Goal: Information Seeking & Learning: Check status

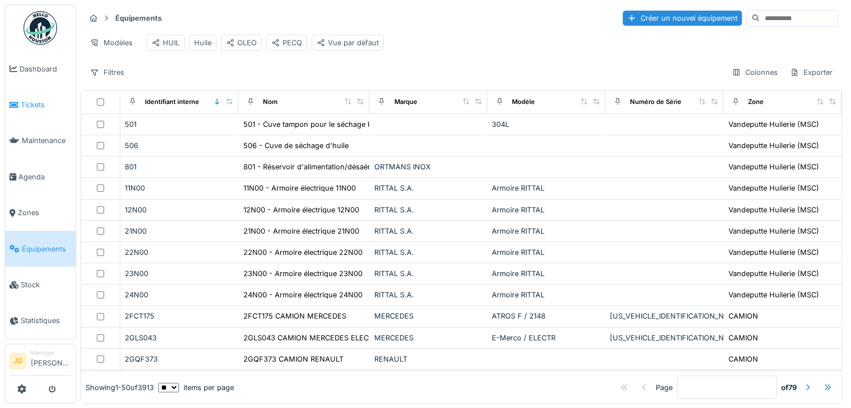
click at [14, 101] on icon at bounding box center [14, 105] width 9 height 8
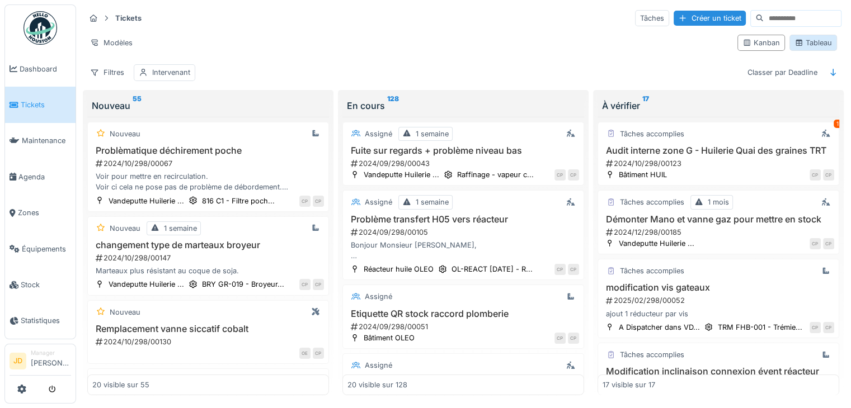
click at [810, 45] on div "Tableau" at bounding box center [812, 42] width 37 height 11
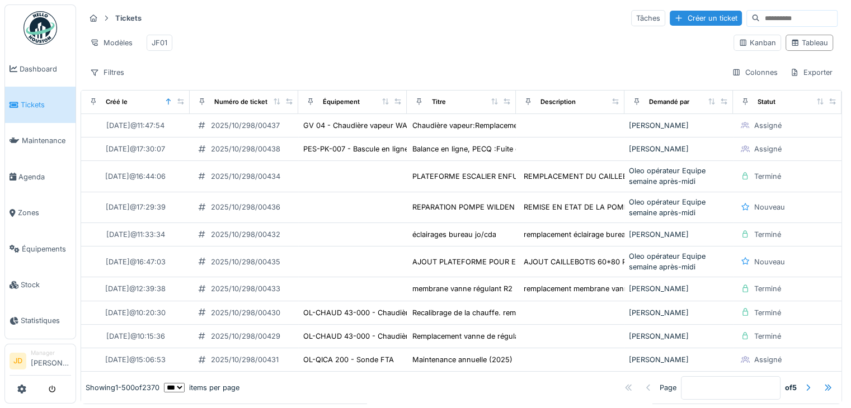
click at [760, 18] on input at bounding box center [798, 19] width 77 height 16
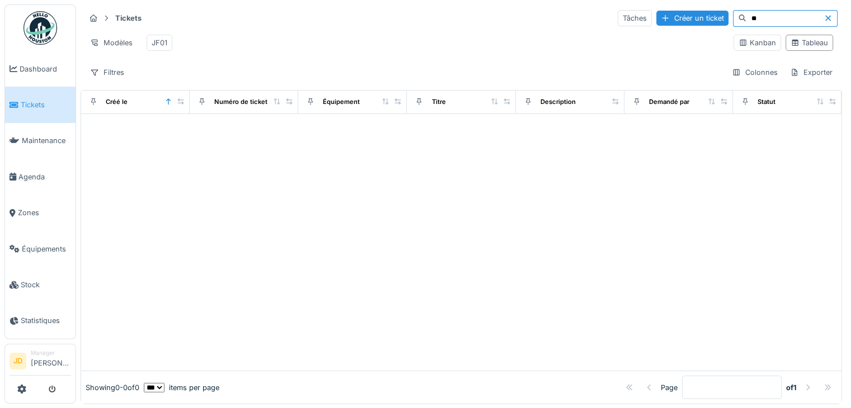
type input "*"
type input "****"
click at [105, 79] on div "Filtres" at bounding box center [107, 72] width 44 height 16
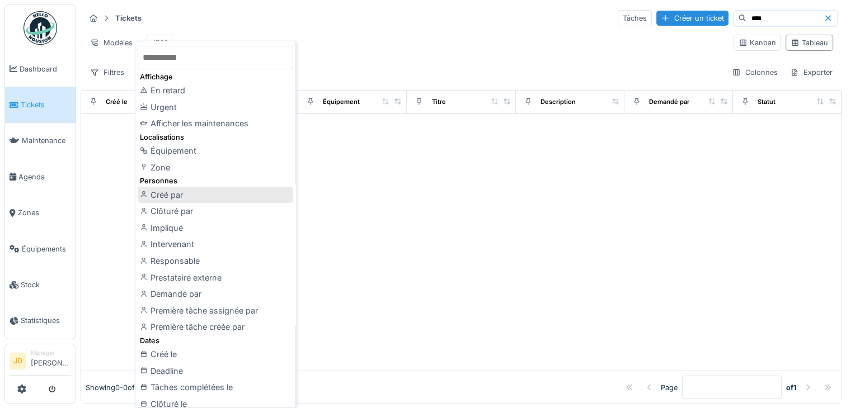
click at [175, 194] on div "Créé par" at bounding box center [216, 195] width 156 height 17
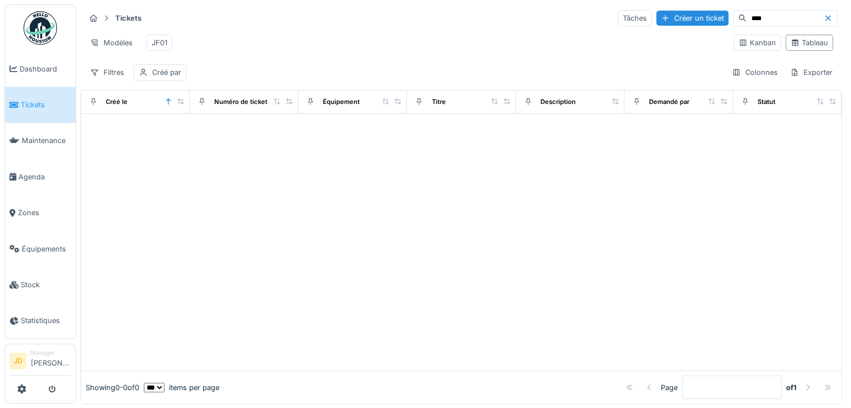
click at [747, 15] on input "****" at bounding box center [784, 19] width 77 height 16
click at [115, 81] on div "Filtres" at bounding box center [107, 72] width 44 height 16
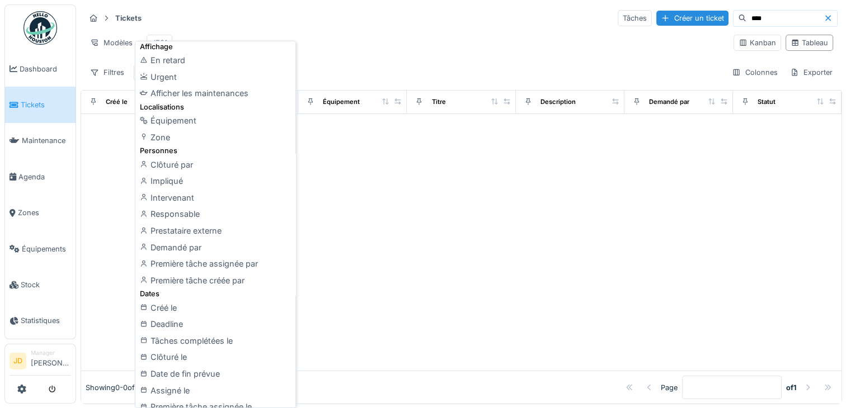
scroll to position [40, 0]
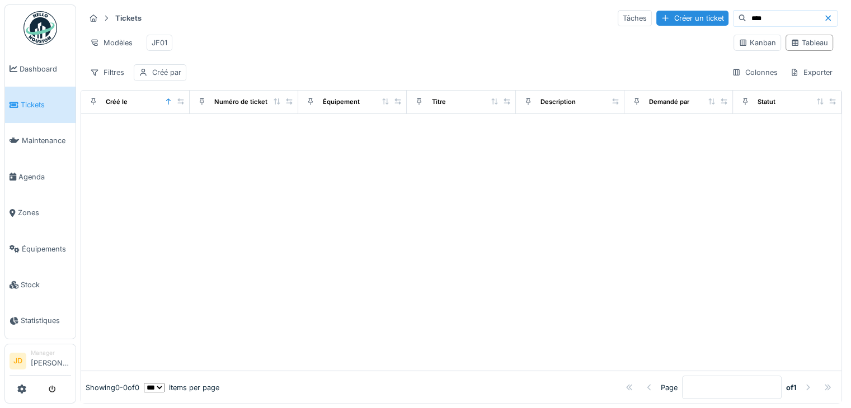
click at [394, 29] on div "Tickets Tâches Créer un ticket **** Modèles JF01 Kanban Tableau Filtres Créé pa…" at bounding box center [461, 44] width 761 height 81
click at [166, 107] on div at bounding box center [168, 102] width 8 height 10
click at [117, 74] on div "Filtres" at bounding box center [107, 72] width 44 height 16
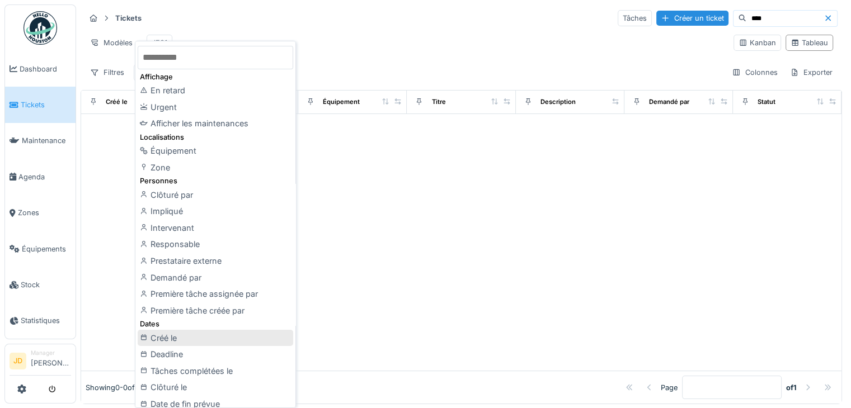
drag, startPoint x: 256, startPoint y: 251, endPoint x: 282, endPoint y: 332, distance: 84.7
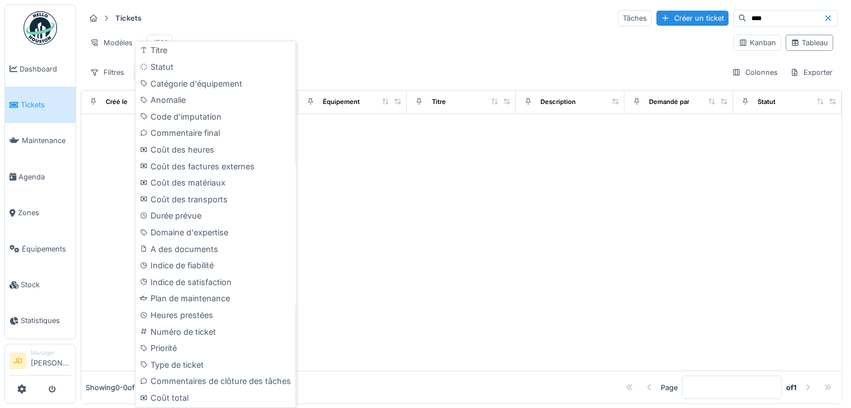
scroll to position [128, 0]
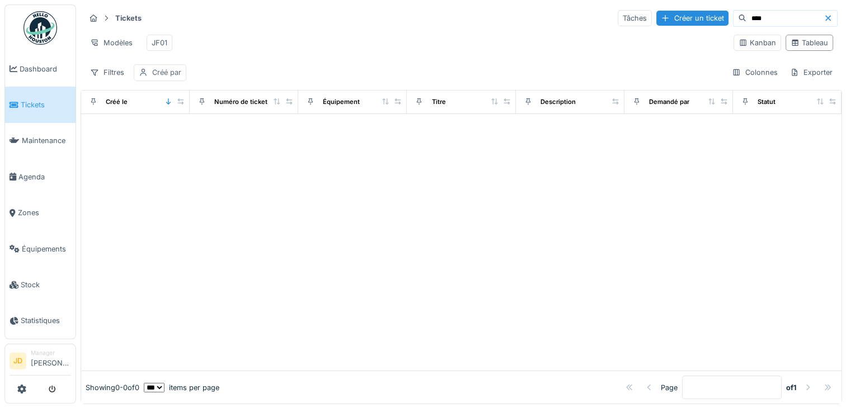
click at [140, 76] on icon at bounding box center [143, 72] width 9 height 7
click at [167, 133] on div "Créé par" at bounding box center [168, 134] width 48 height 12
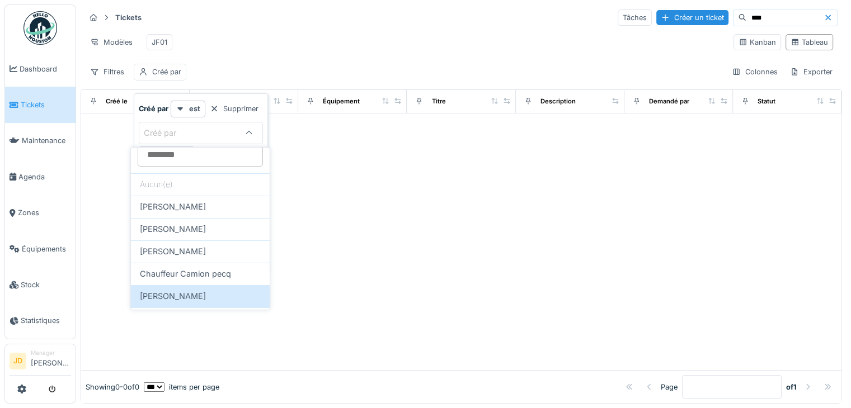
scroll to position [34, 0]
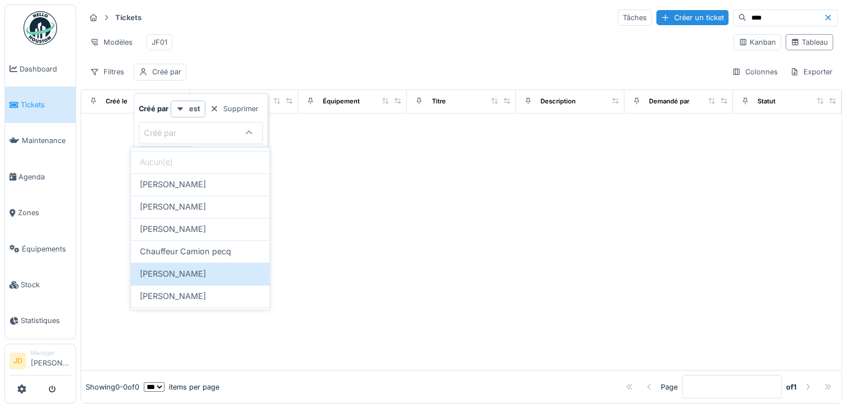
click at [162, 127] on div "Créé par" at bounding box center [168, 133] width 48 height 12
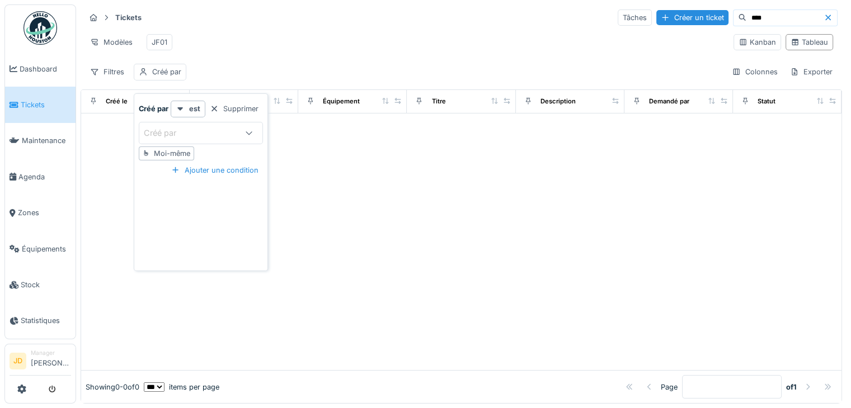
click at [162, 127] on div "Créé par" at bounding box center [168, 133] width 48 height 12
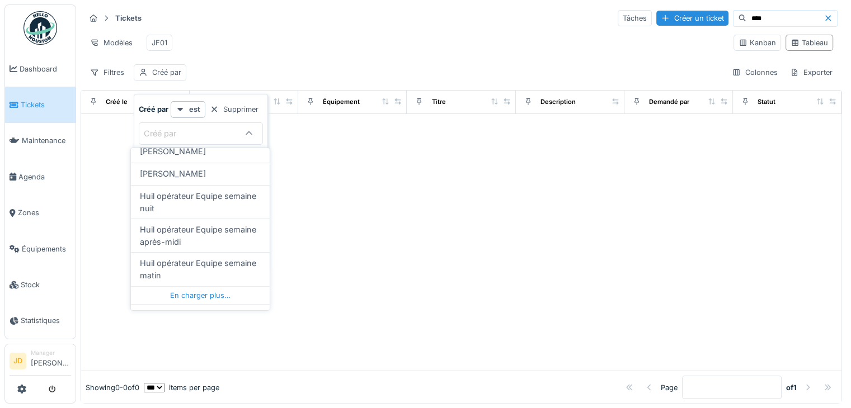
scroll to position [425, 0]
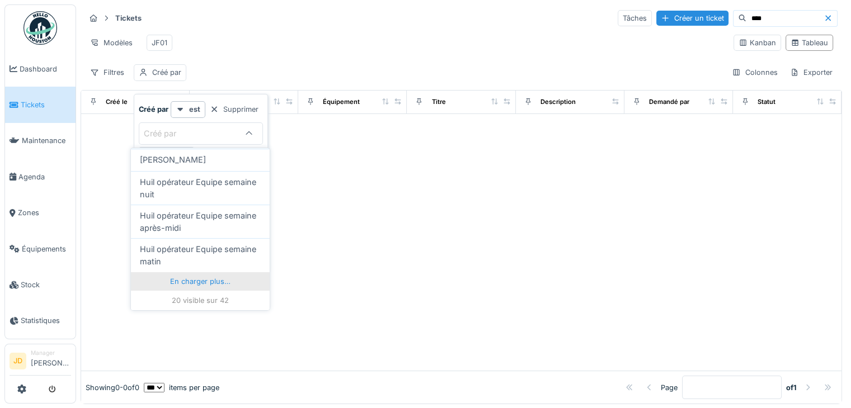
click at [208, 286] on div "En charger plus…" at bounding box center [200, 281] width 139 height 18
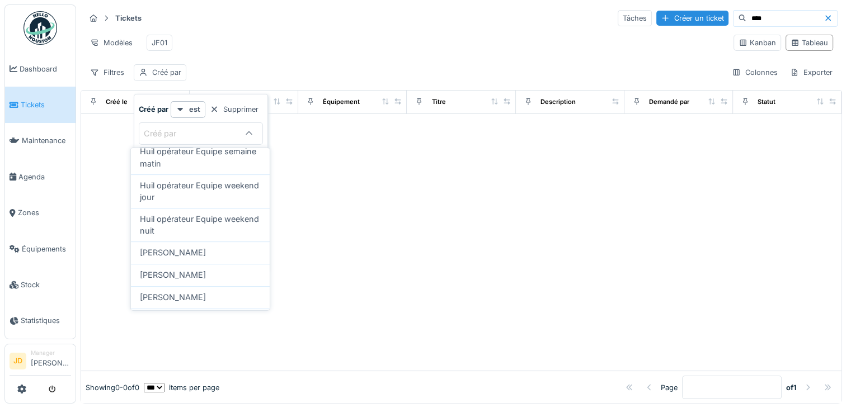
scroll to position [537, 0]
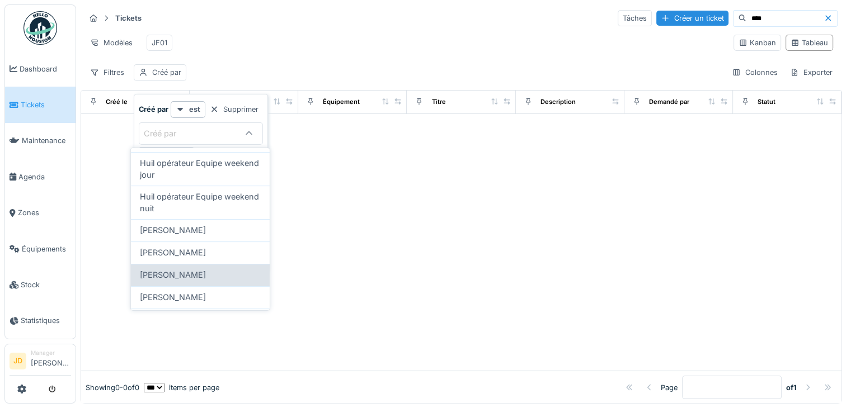
click at [206, 281] on span "[PERSON_NAME]" at bounding box center [173, 275] width 66 height 12
type input "****"
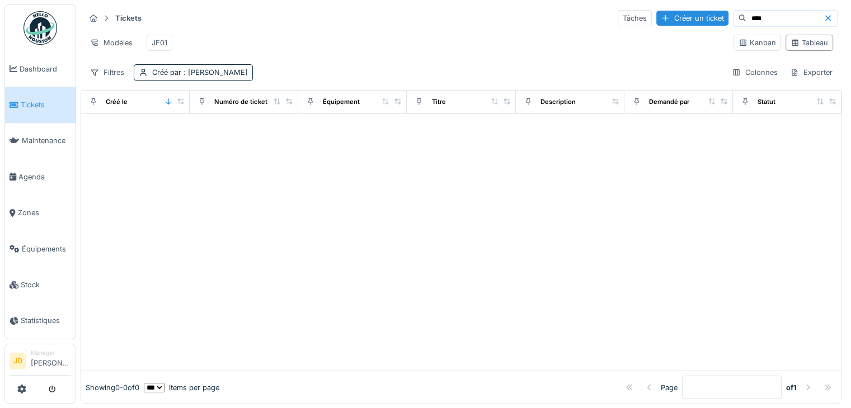
click at [331, 74] on div "Filtres Créé par : Jean-françois Decock Colonnes Exporter" at bounding box center [461, 72] width 752 height 16
click at [144, 76] on icon at bounding box center [143, 72] width 6 height 7
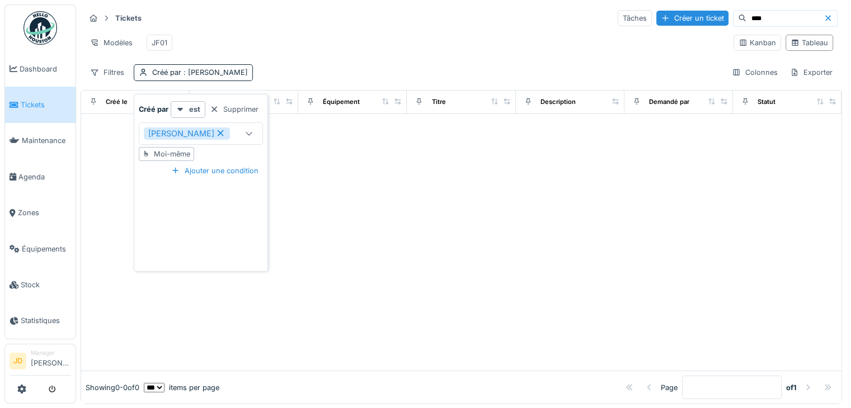
click at [225, 137] on icon at bounding box center [220, 133] width 10 height 8
click at [248, 133] on icon at bounding box center [248, 133] width 9 height 7
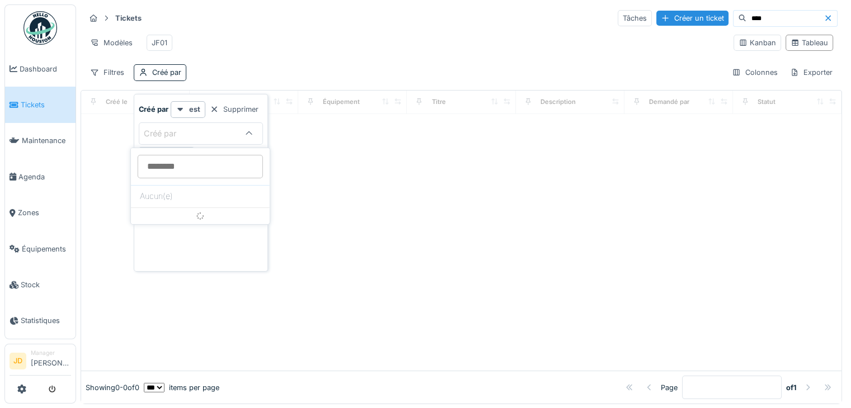
click at [248, 133] on icon at bounding box center [248, 133] width 9 height 7
click at [252, 133] on icon at bounding box center [248, 133] width 9 height 7
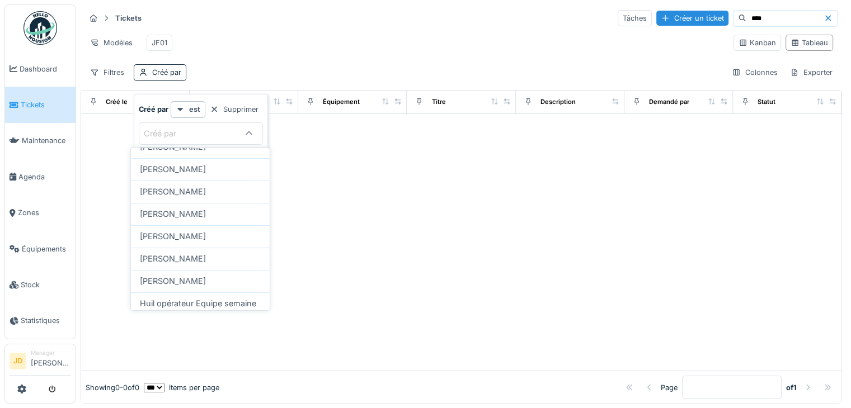
scroll to position [313, 0]
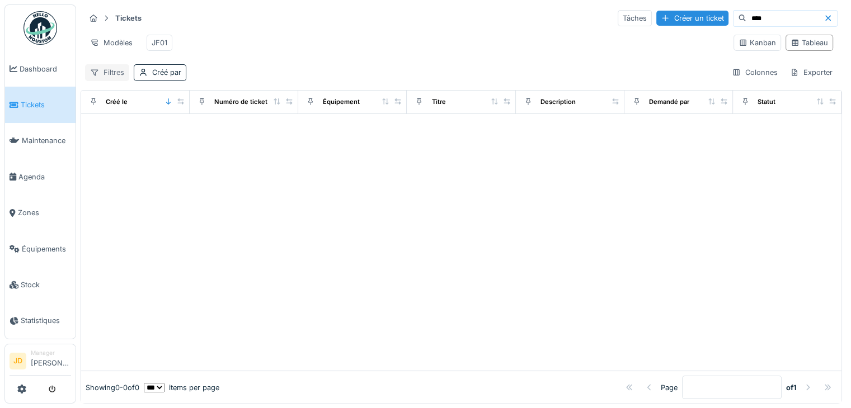
click at [116, 79] on div "Filtres" at bounding box center [107, 72] width 44 height 16
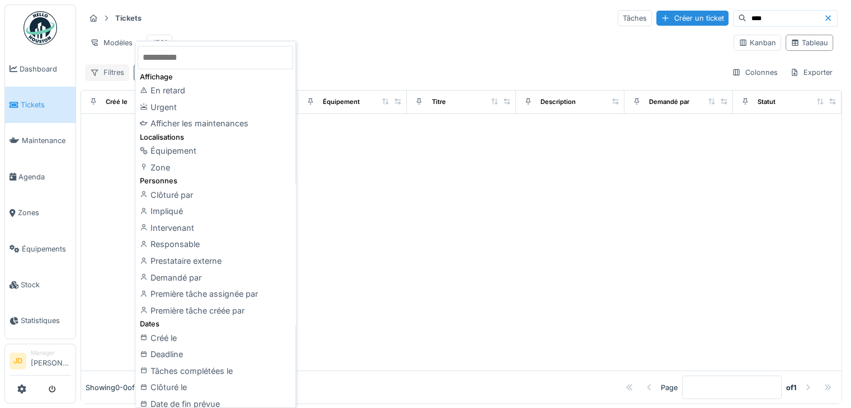
click at [116, 79] on div "Filtres" at bounding box center [107, 72] width 44 height 16
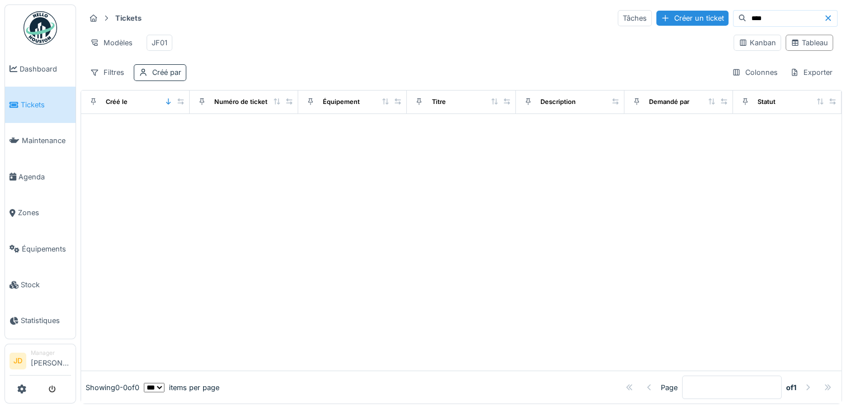
click at [147, 76] on icon at bounding box center [143, 72] width 9 height 7
click at [221, 108] on div "Supprimer" at bounding box center [234, 109] width 58 height 15
click at [772, 19] on input "****" at bounding box center [784, 19] width 77 height 16
type input "*"
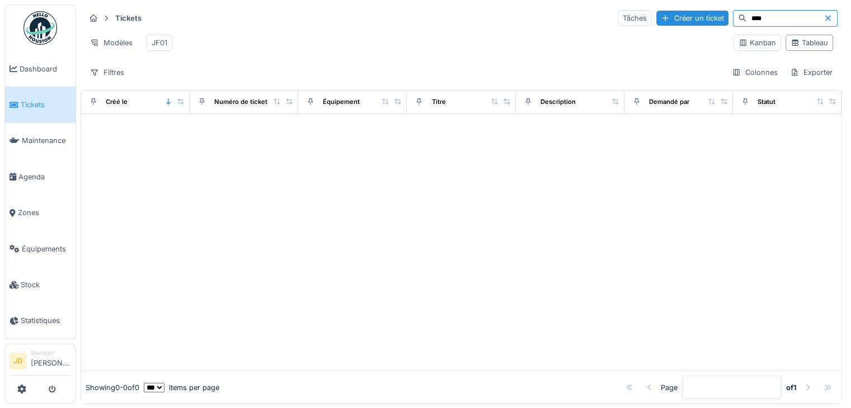
click at [747, 17] on input "****" at bounding box center [784, 19] width 77 height 16
type input "*"
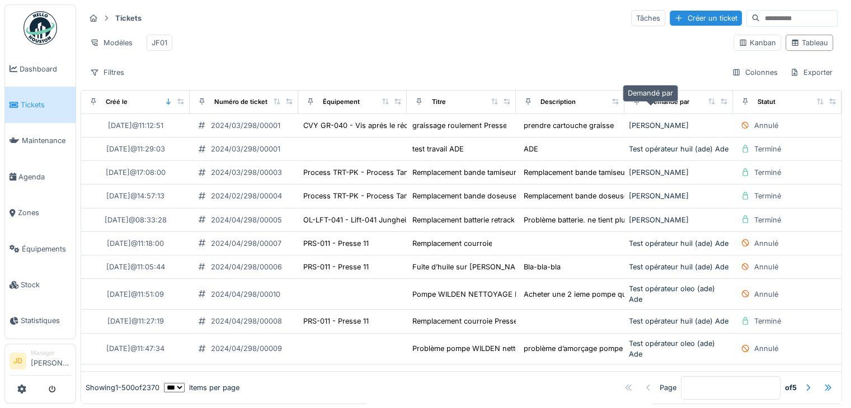
click at [649, 107] on div "Demandé par" at bounding box center [669, 102] width 40 height 10
click at [705, 109] on div "Demandé par" at bounding box center [678, 102] width 99 height 14
click at [647, 103] on div "Demandé par" at bounding box center [659, 102] width 60 height 14
click at [760, 16] on input at bounding box center [798, 19] width 77 height 16
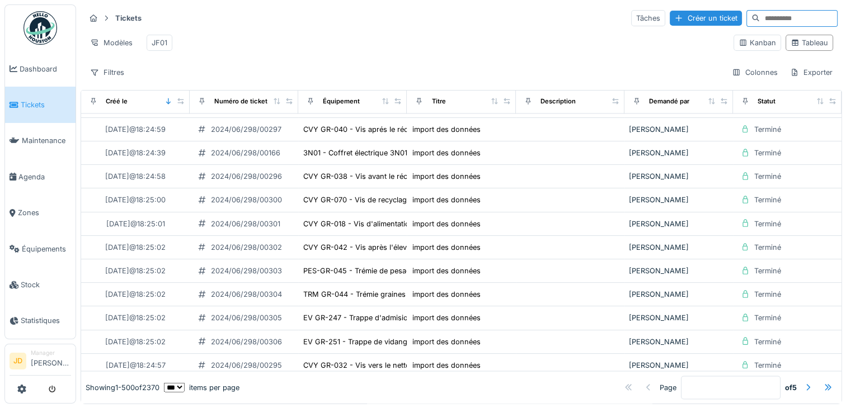
scroll to position [6322, 0]
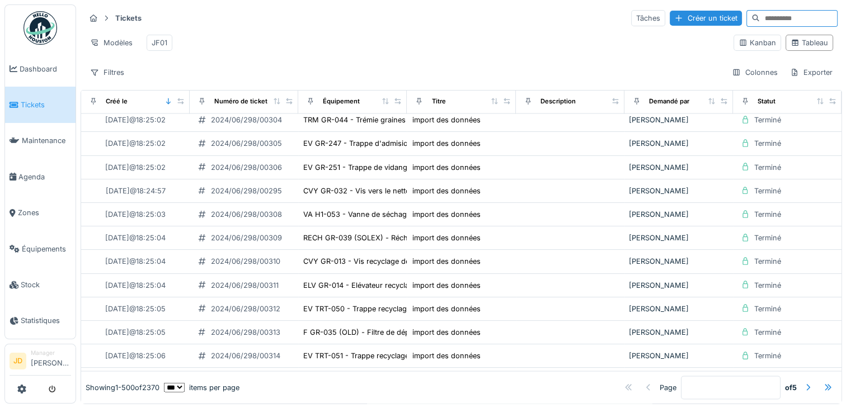
click at [824, 302] on div "Créé le Numéro de ticket Équipement Titre Description Demandé par Statut 08/02/…" at bounding box center [461, 247] width 761 height 315
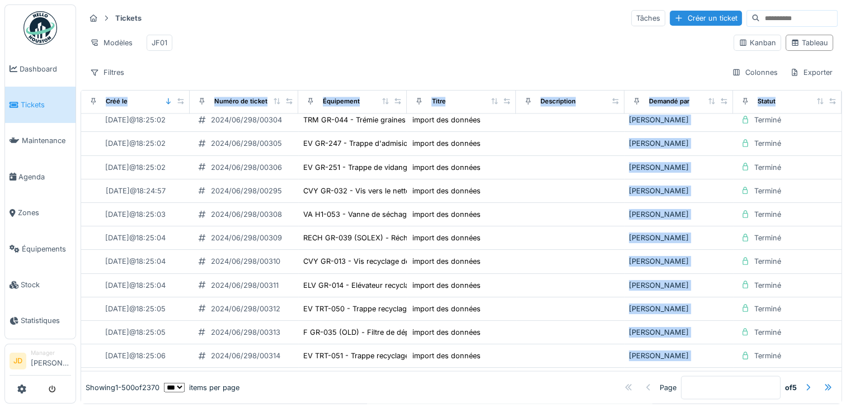
click at [824, 302] on div "Créé le Numéro de ticket Équipement Titre Description Demandé par Statut 08/02/…" at bounding box center [461, 247] width 761 height 315
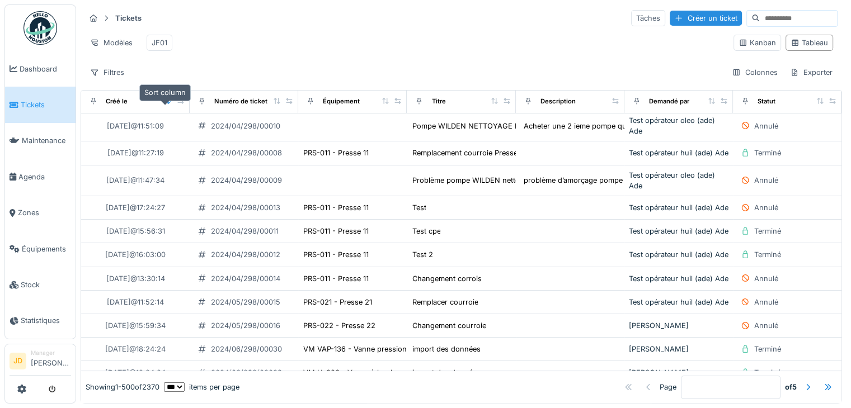
click at [166, 104] on icon at bounding box center [168, 101] width 4 height 6
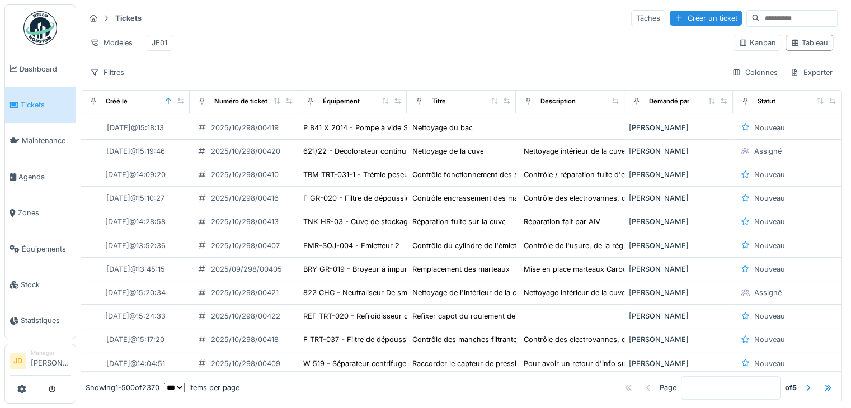
scroll to position [467, 0]
